Goal: Transaction & Acquisition: Subscribe to service/newsletter

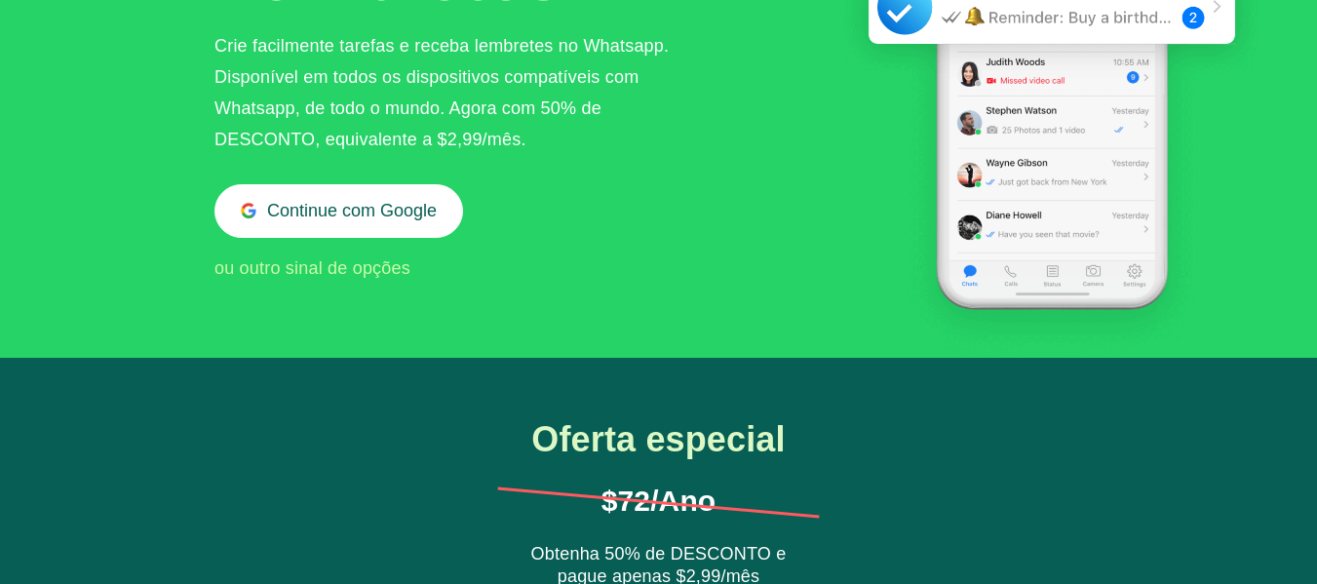
scroll to position [63, 0]
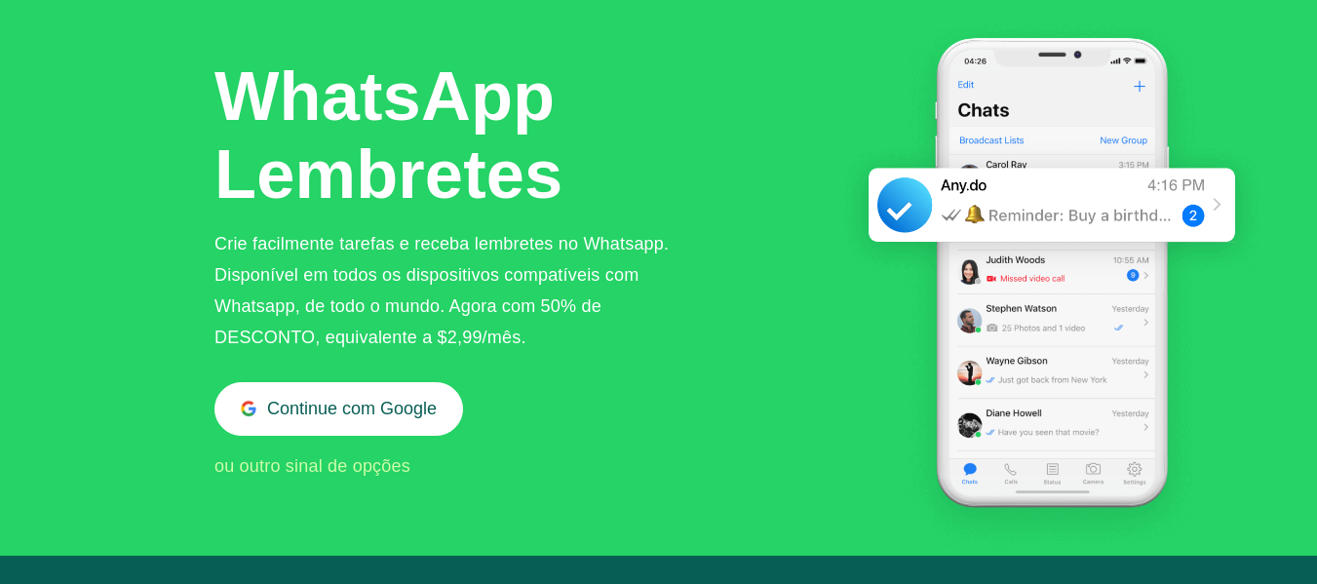
click at [343, 451] on div "ou outro sinal de opções" at bounding box center [452, 466] width 474 height 31
click at [347, 464] on span "ou outro sinal de opções" at bounding box center [313, 466] width 196 height 20
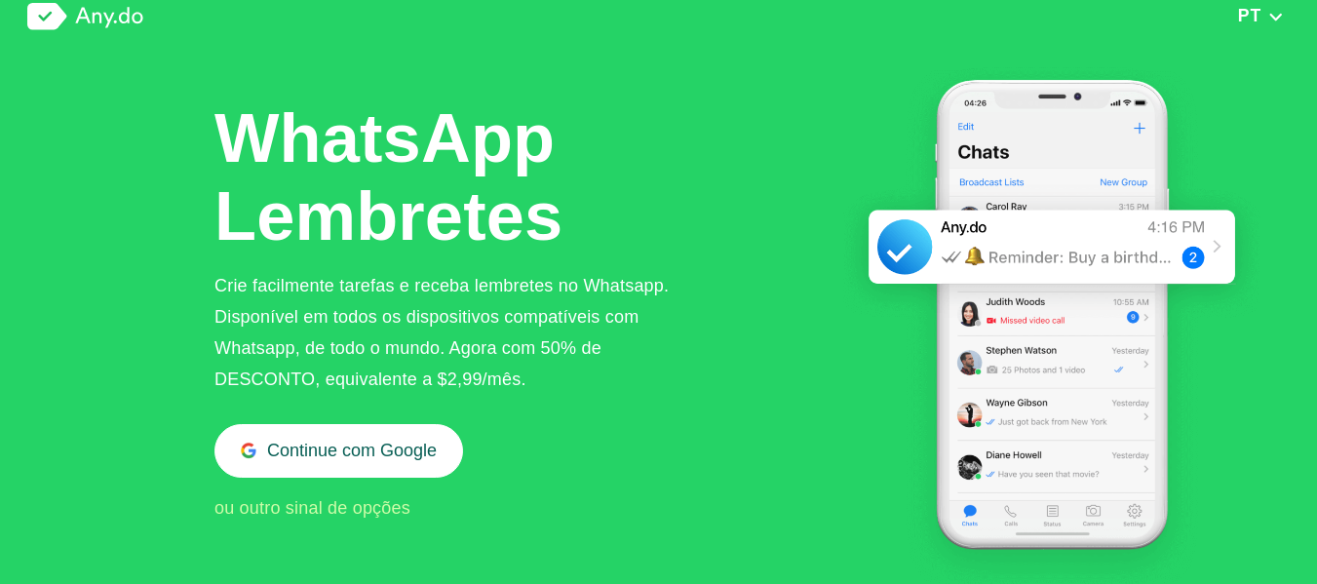
scroll to position [0, 0]
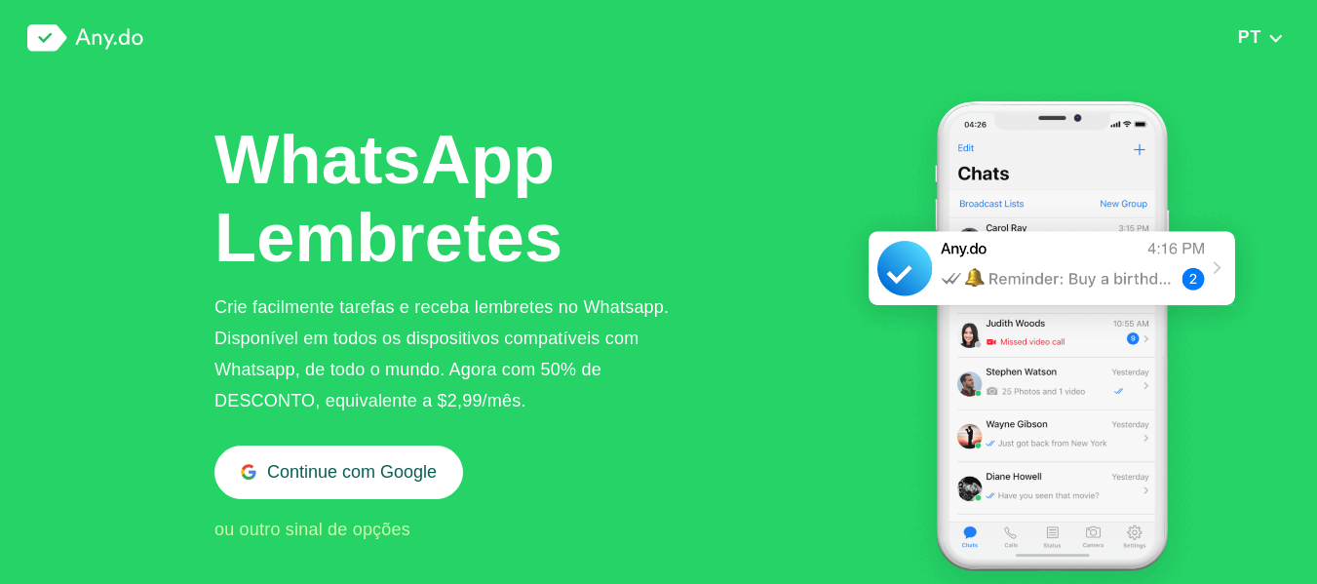
drag, startPoint x: 1294, startPoint y: 49, endPoint x: 1253, endPoint y: 31, distance: 44.6
click at [1289, 49] on div "PT English Arabic Deutsche Español French Hindi Italian Portuguese ([GEOGRAPHIC…" at bounding box center [658, 38] width 1317 height 76
click at [1253, 31] on span "PT" at bounding box center [1249, 37] width 23 height 20
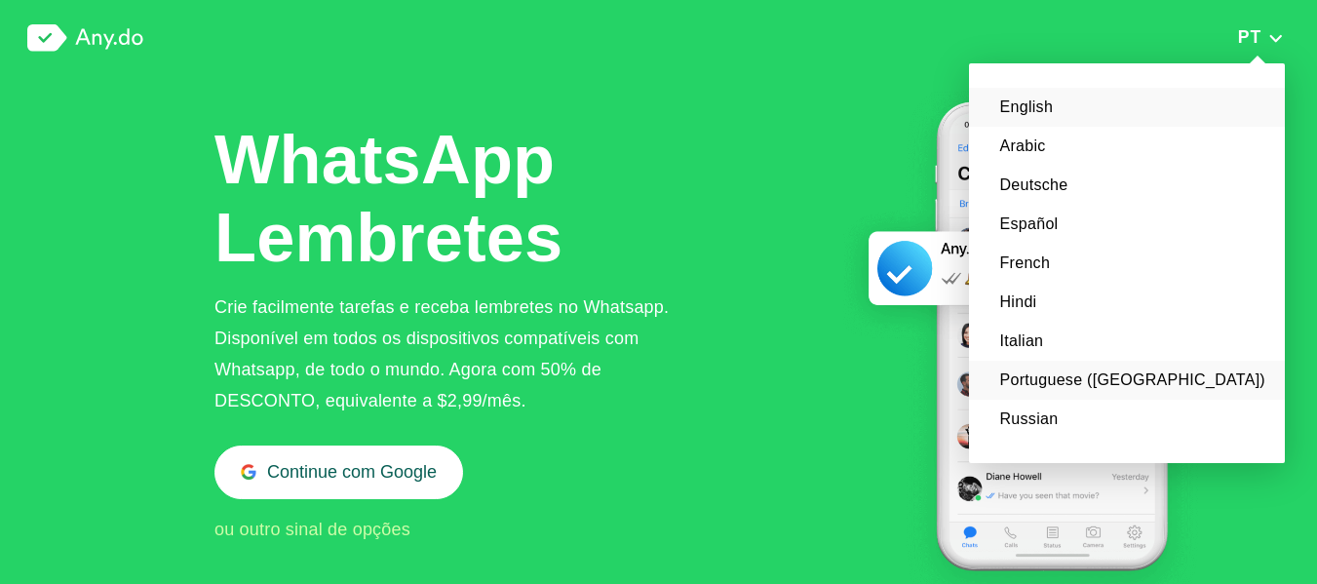
click at [1194, 383] on li "Portuguese ([GEOGRAPHIC_DATA])" at bounding box center [1127, 380] width 316 height 39
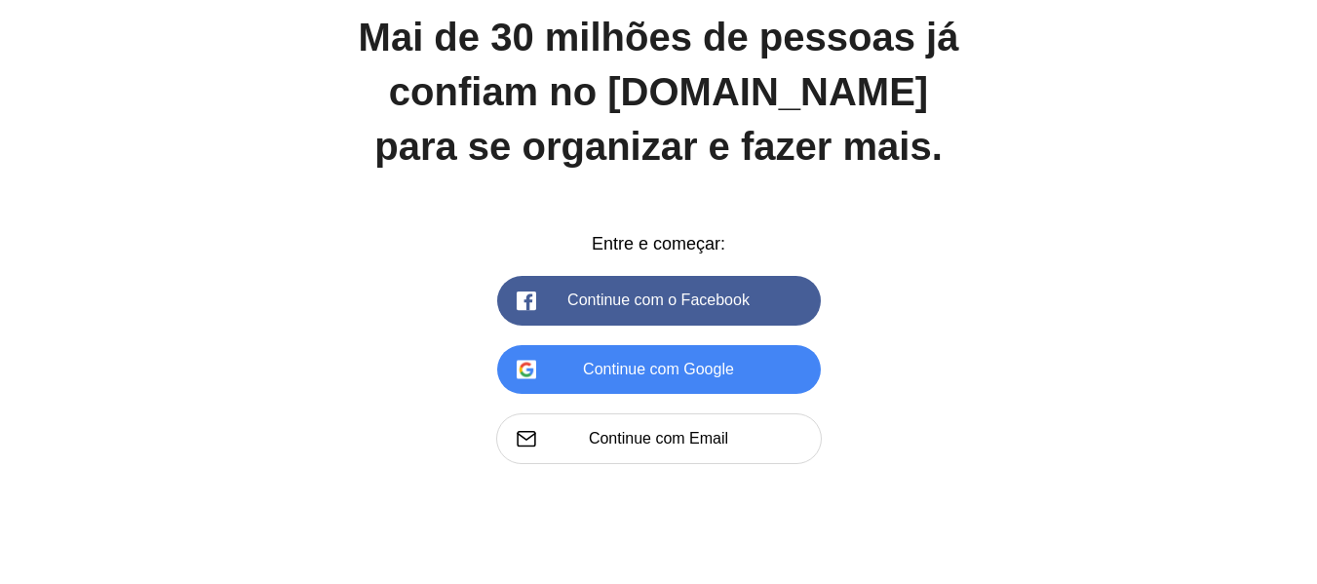
scroll to position [2749, 0]
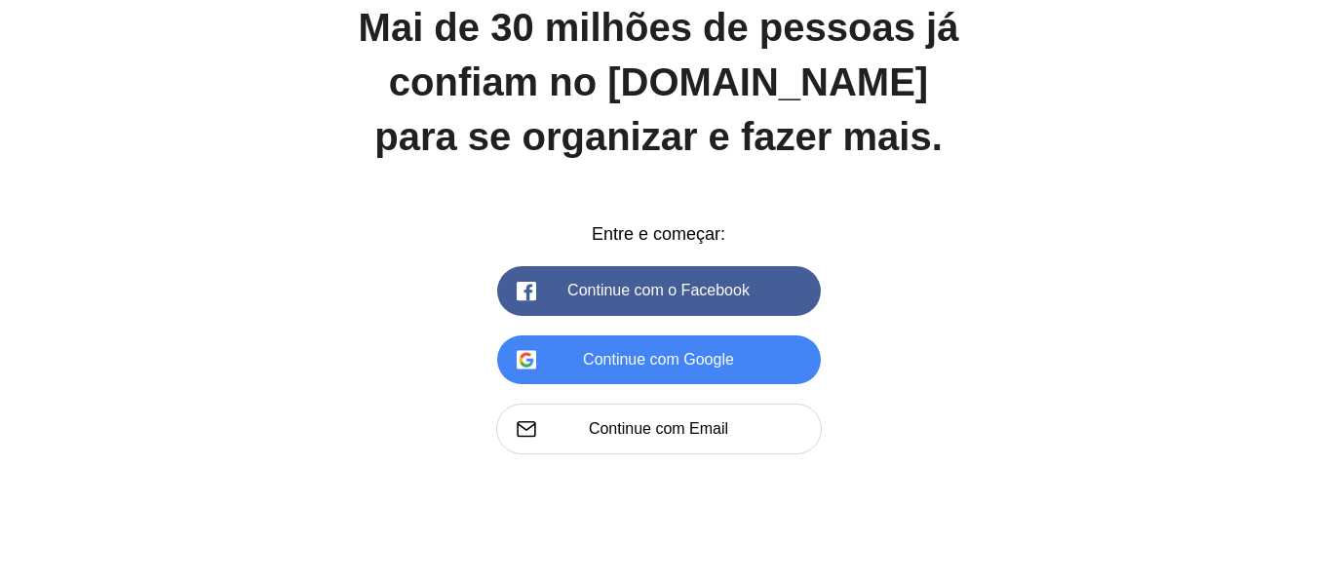
click at [1293, 144] on div "Mai de 30 milhões de pessoas já confiam no [DOMAIN_NAME] para se organizar e fa…" at bounding box center [658, 363] width 1317 height 726
click at [1302, 149] on div "Mai de 30 milhões de pessoas já confiam no [DOMAIN_NAME] para se organizar e fa…" at bounding box center [658, 363] width 1317 height 726
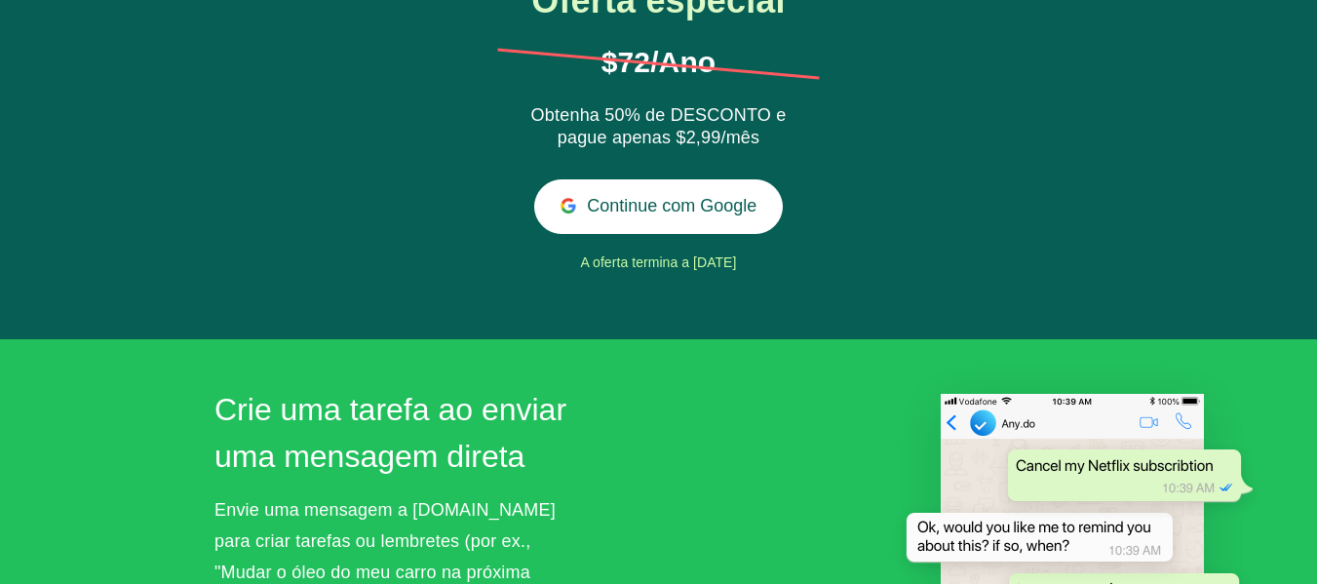
scroll to position [0, 0]
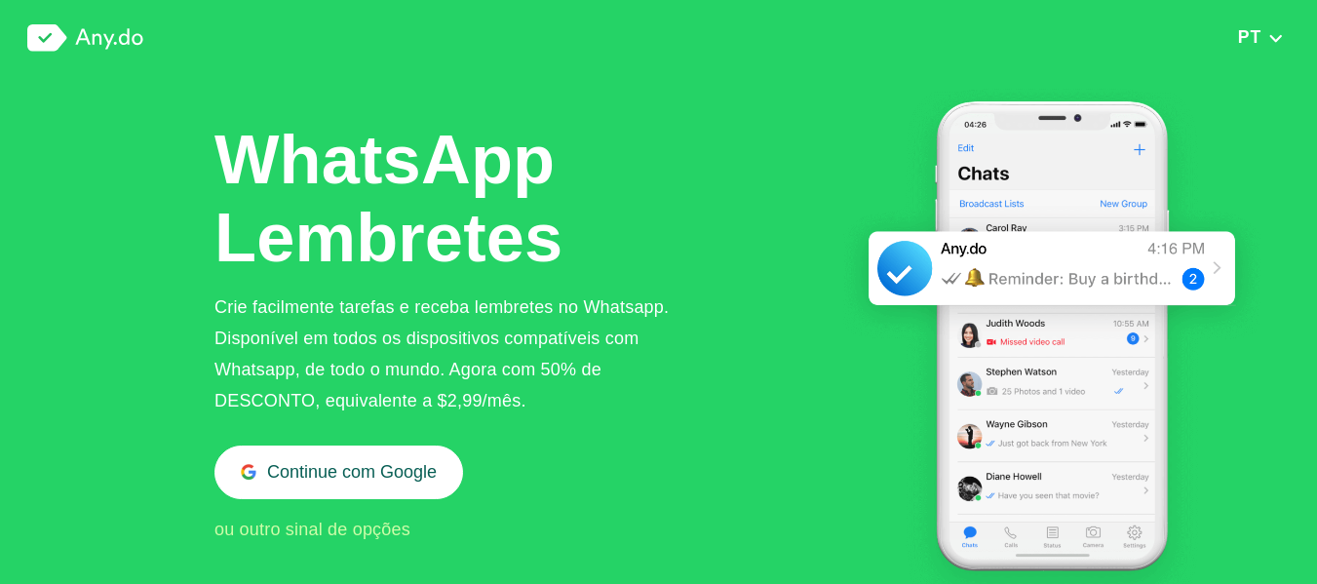
click at [1287, 27] on button "PT" at bounding box center [1262, 36] width 58 height 21
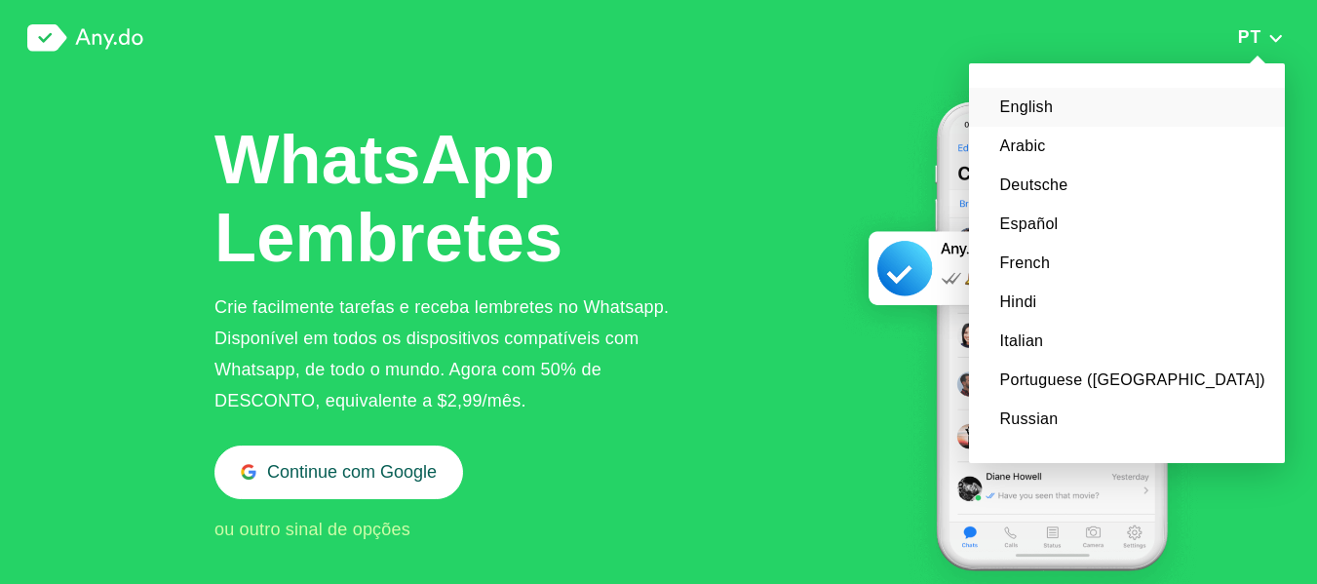
click at [1199, 118] on li "English" at bounding box center [1127, 107] width 316 height 39
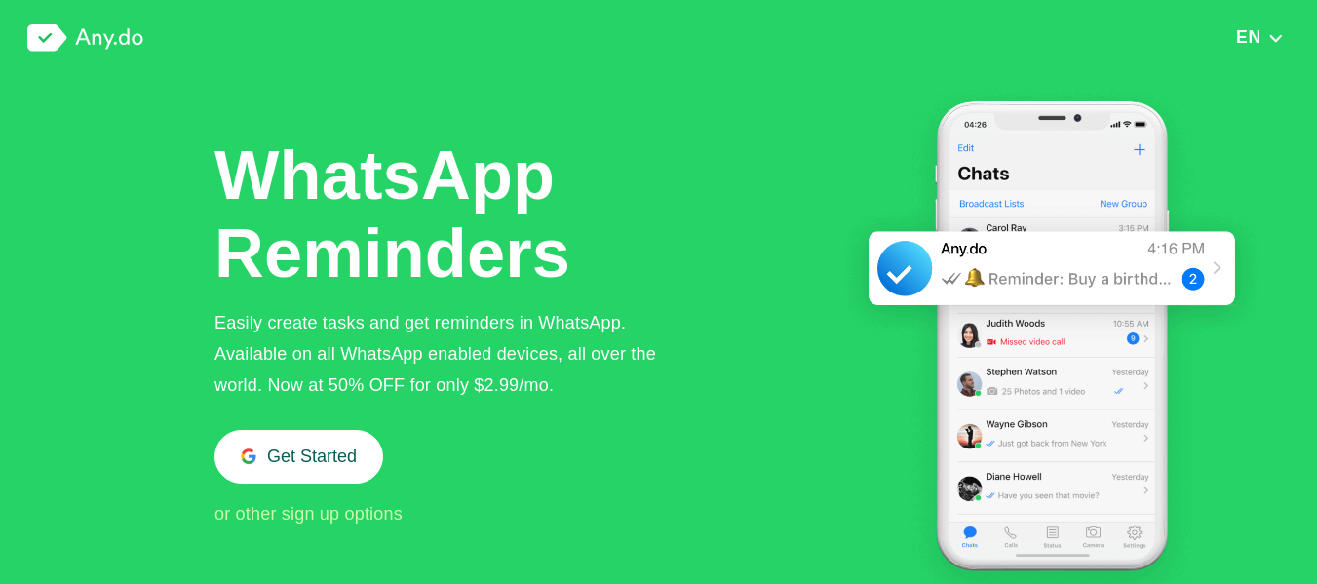
click at [1285, 23] on div "EN English Arabic Deutsche Español French Hindi Italian Portuguese (Brazil) Rus…" at bounding box center [658, 38] width 1317 height 76
click at [1275, 33] on img "button" at bounding box center [1276, 38] width 17 height 14
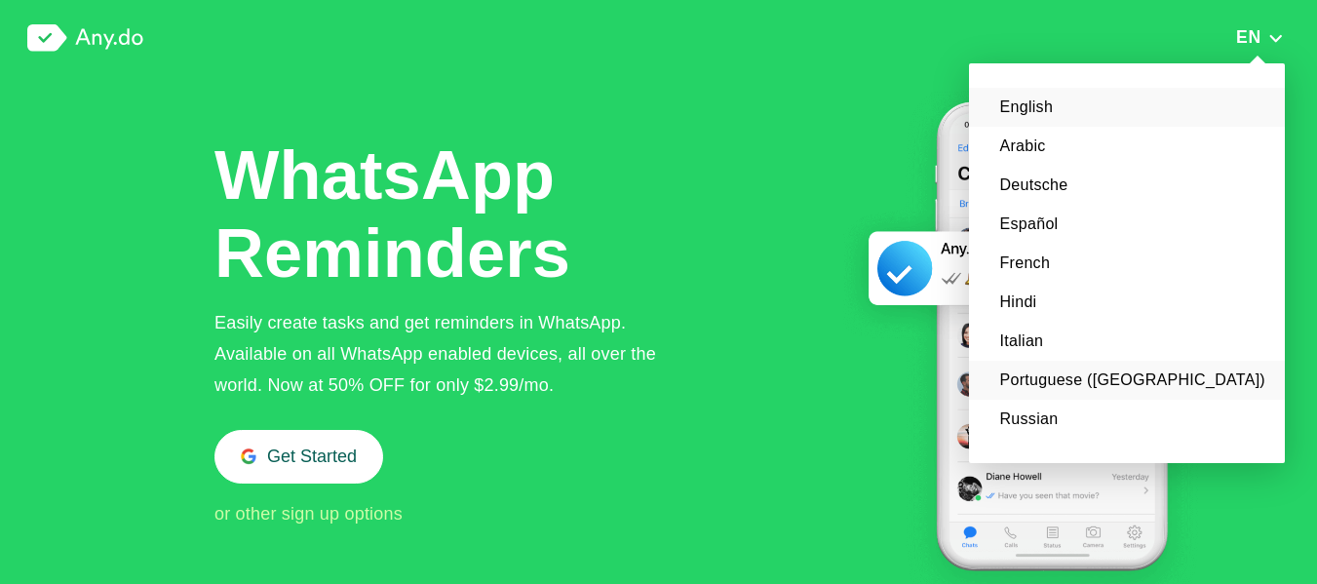
click at [1189, 376] on li "Portuguese ([GEOGRAPHIC_DATA])" at bounding box center [1127, 380] width 316 height 39
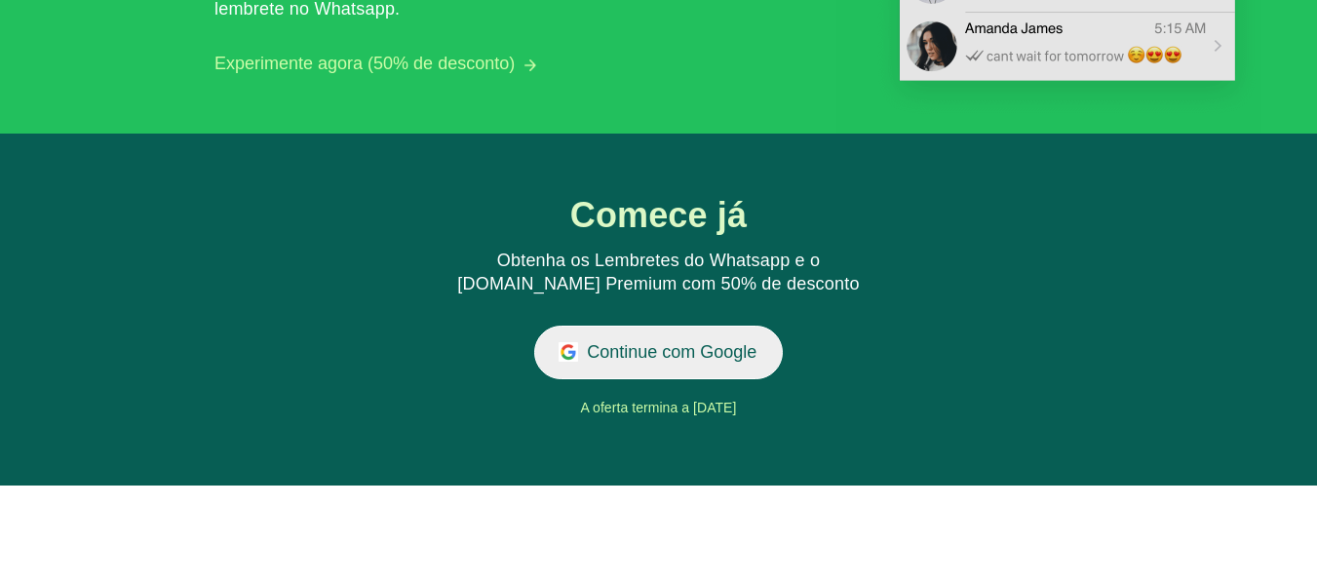
scroll to position [2165, 0]
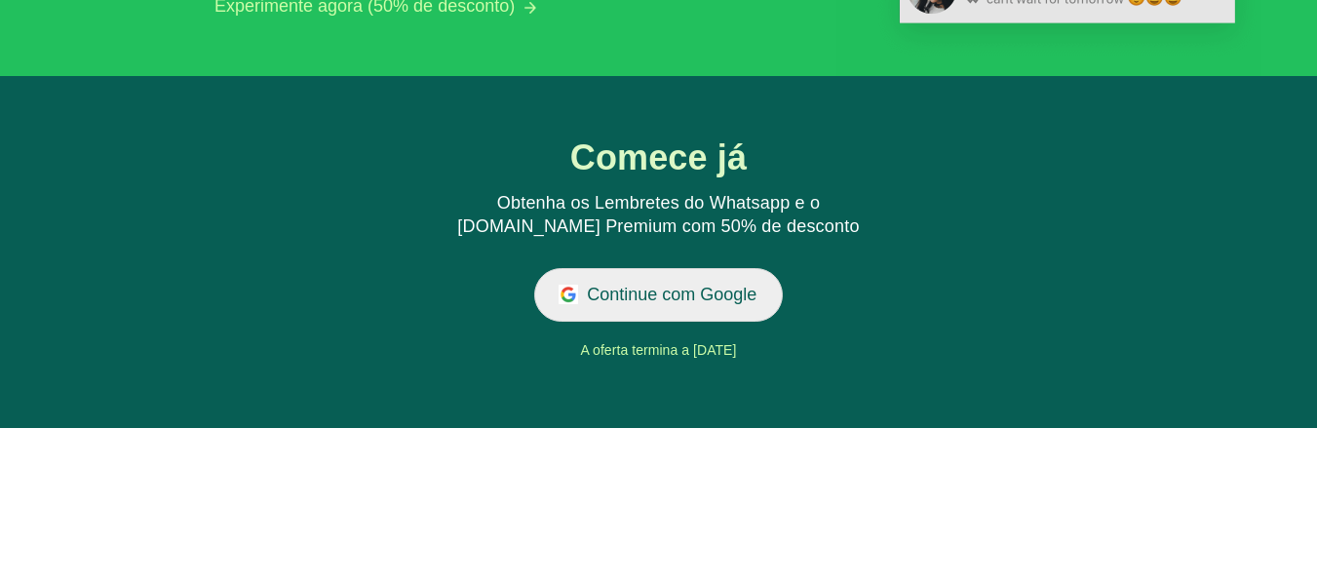
click at [604, 299] on button "Continue com Google" at bounding box center [658, 295] width 249 height 54
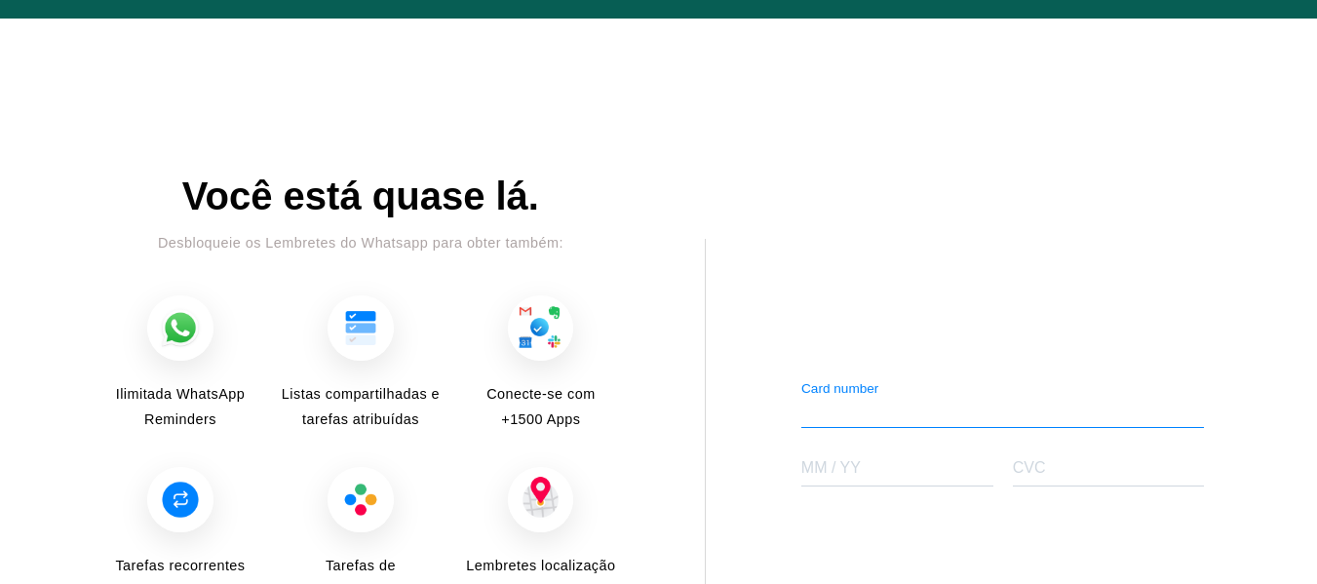
scroll to position [2559, 0]
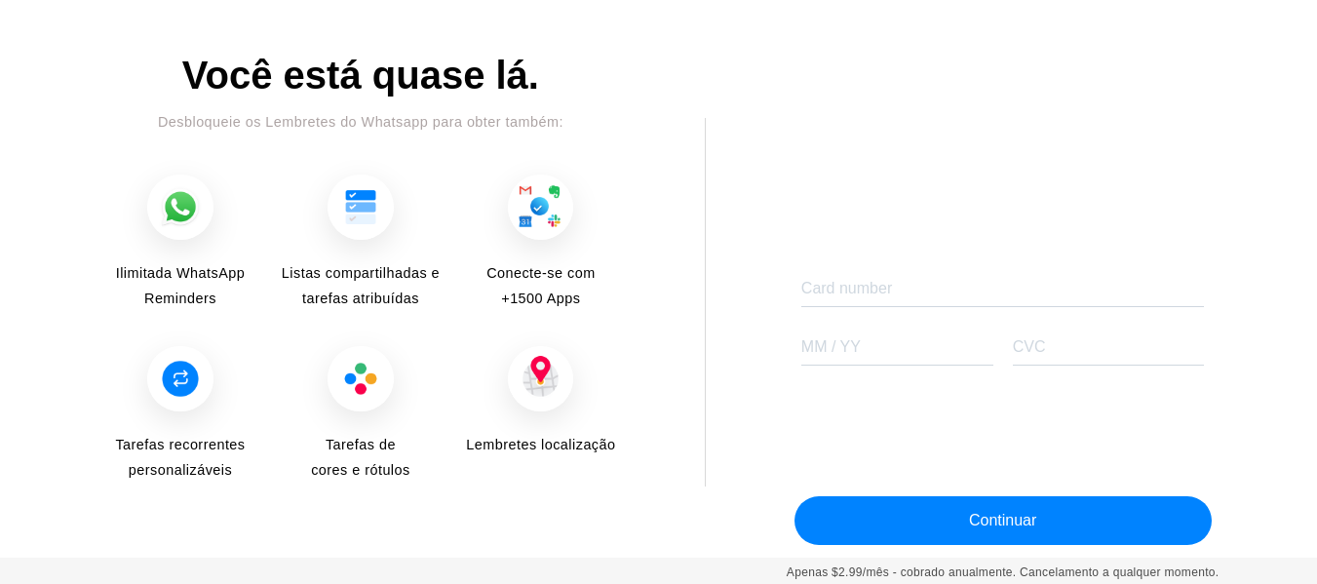
click at [417, 275] on span "Listas compartilhadas e tarefas atribuídas" at bounding box center [360, 286] width 165 height 53
click at [1031, 276] on div "Card number" at bounding box center [1004, 282] width 404 height 49
click at [1005, 311] on div "Card number MM / YY CVC" at bounding box center [1003, 319] width 433 height 123
click at [858, 564] on div "Apenas $2.99/mês - cobrado anualmente. Cancelamento a qualquer momento." at bounding box center [1003, 573] width 433 height 21
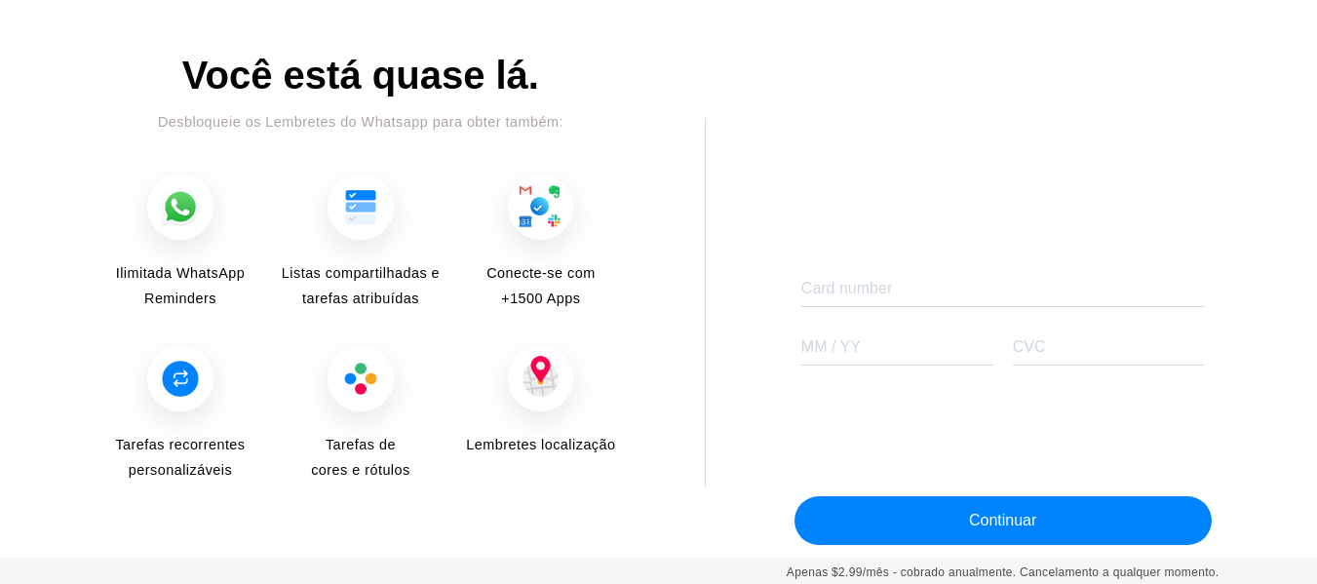
click at [858, 569] on div "Apenas $2.99/mês - cobrado anualmente. Cancelamento a qualquer momento." at bounding box center [1003, 573] width 433 height 21
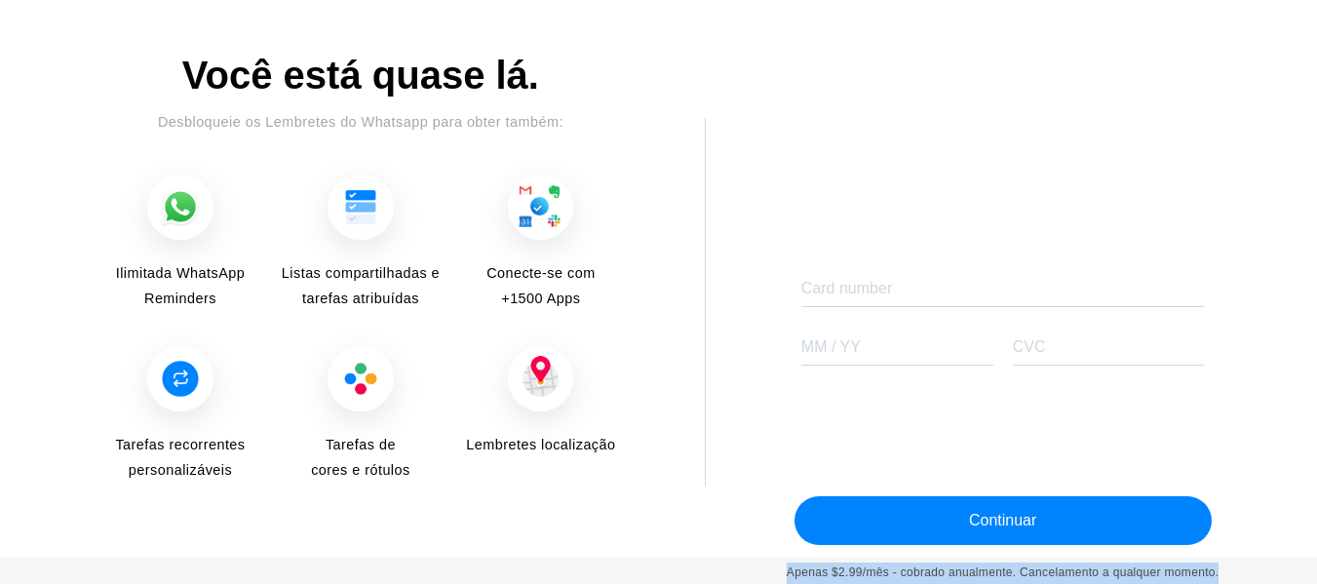
click at [857, 570] on div "Apenas $2.99/mês - cobrado anualmente. Cancelamento a qualquer momento." at bounding box center [1003, 573] width 433 height 21
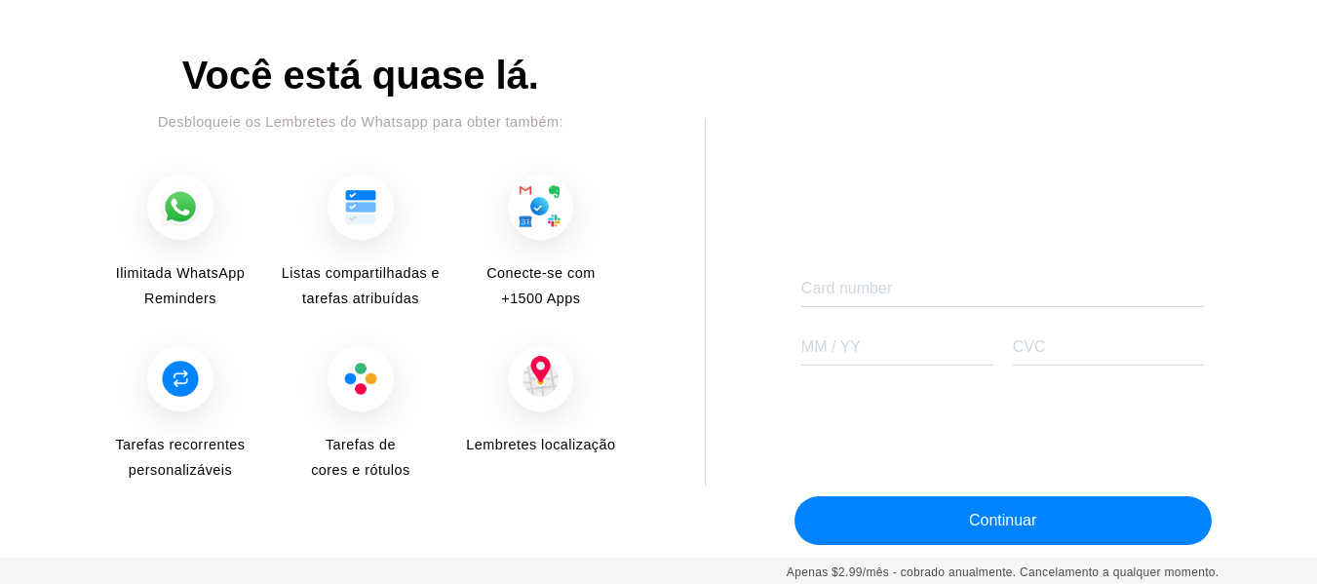
click at [565, 474] on div "Lembretes localização" at bounding box center [540, 416] width 165 height 140
